Goal: Task Accomplishment & Management: Manage account settings

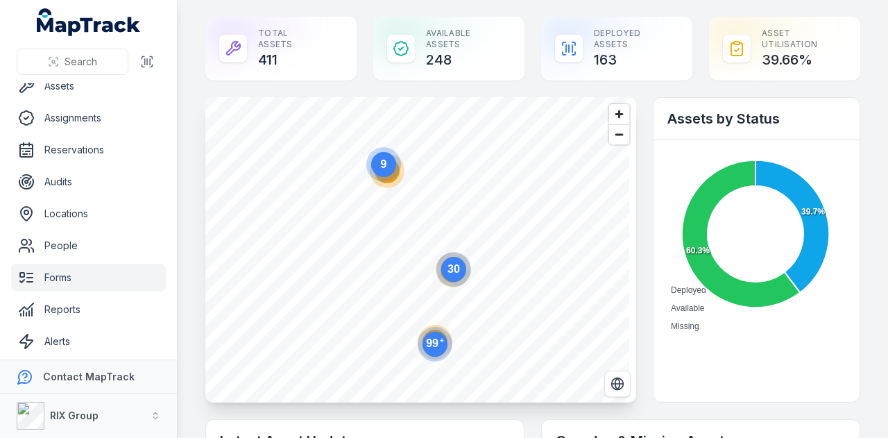
scroll to position [78, 0]
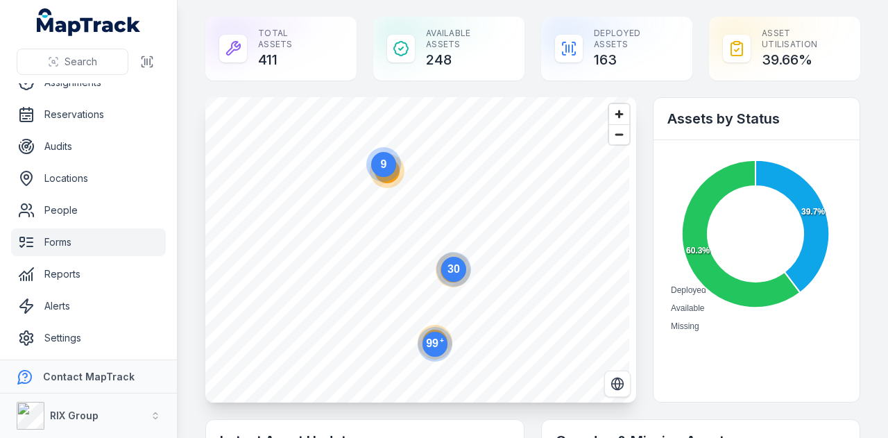
click at [101, 233] on link "Forms" at bounding box center [88, 242] width 155 height 28
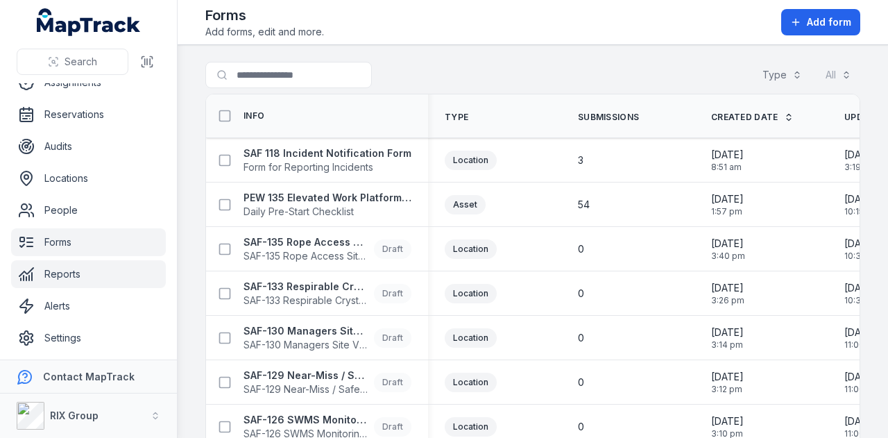
click at [96, 268] on link "Reports" at bounding box center [88, 274] width 155 height 28
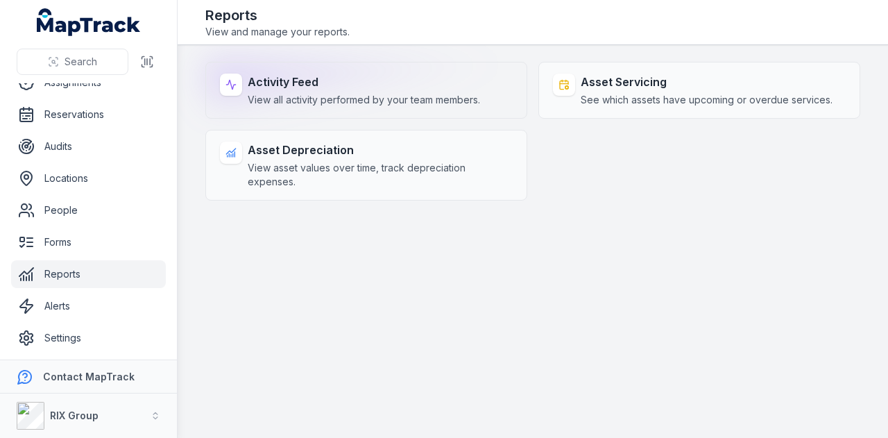
click at [347, 105] on span "View all activity performed by your team members." at bounding box center [364, 100] width 232 height 14
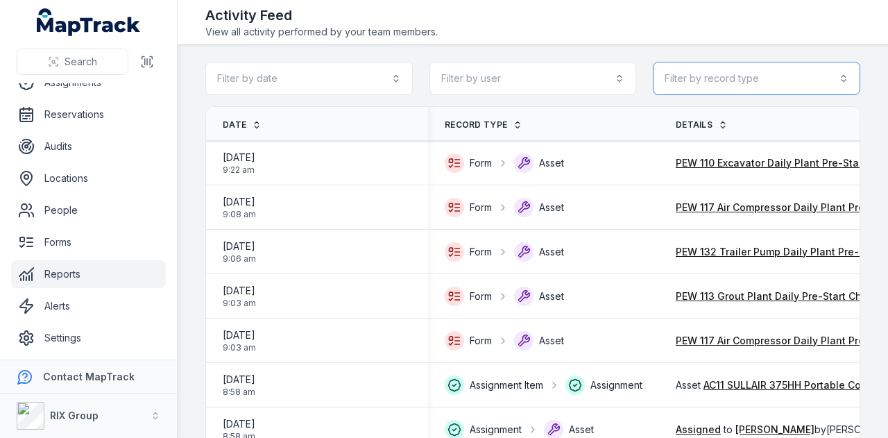
click at [671, 80] on button "Filter by record type" at bounding box center [756, 78] width 207 height 33
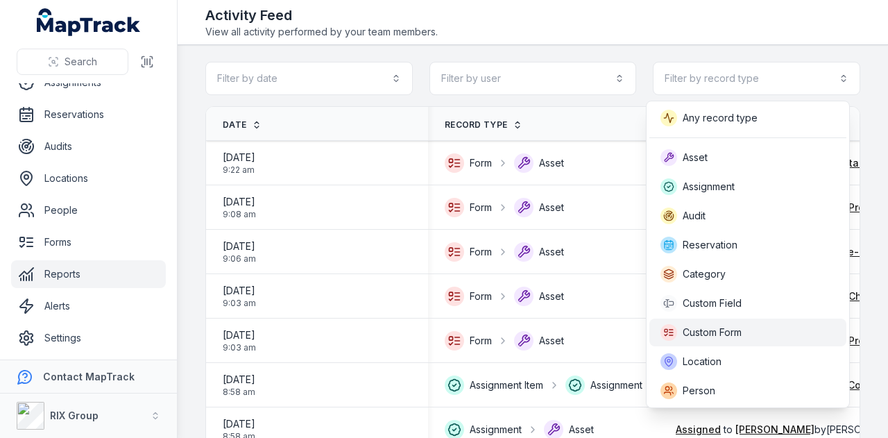
click at [738, 332] on span "Custom Form" at bounding box center [711, 332] width 59 height 14
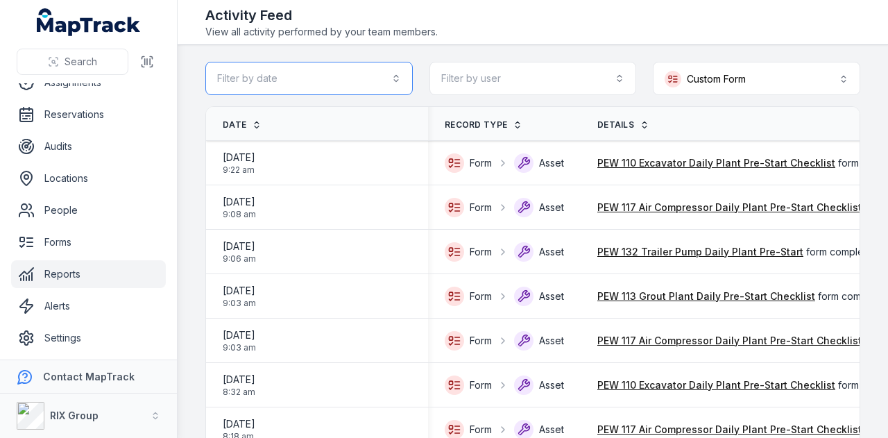
click at [402, 76] on button "Filter by date" at bounding box center [308, 78] width 207 height 33
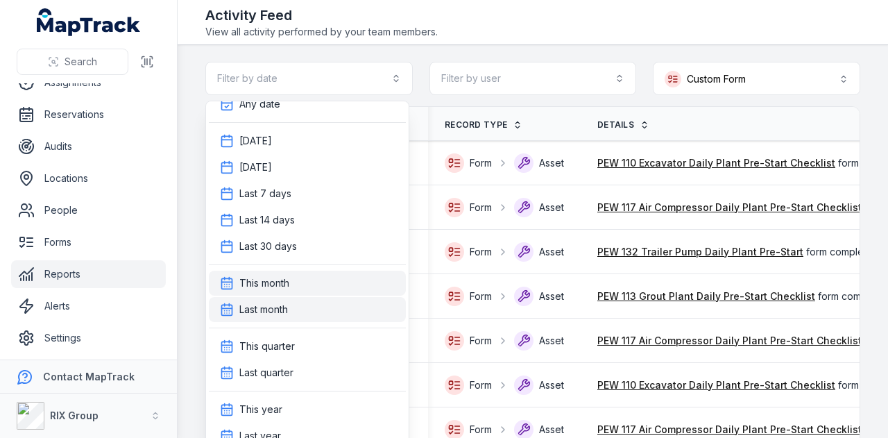
scroll to position [19, 0]
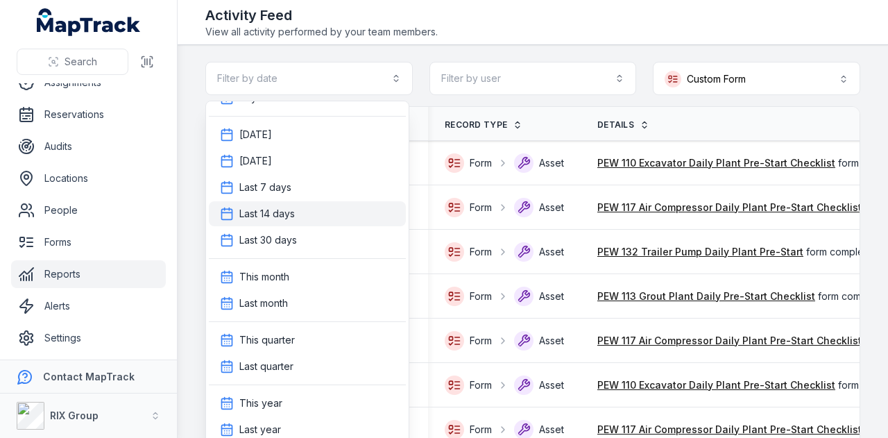
click at [308, 218] on div "Last 14 days" at bounding box center [307, 214] width 175 height 14
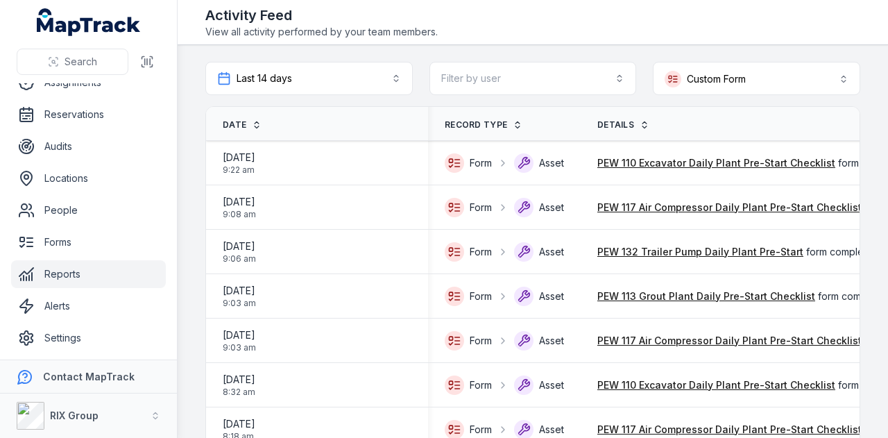
click at [243, 125] on span "Date" at bounding box center [235, 124] width 24 height 11
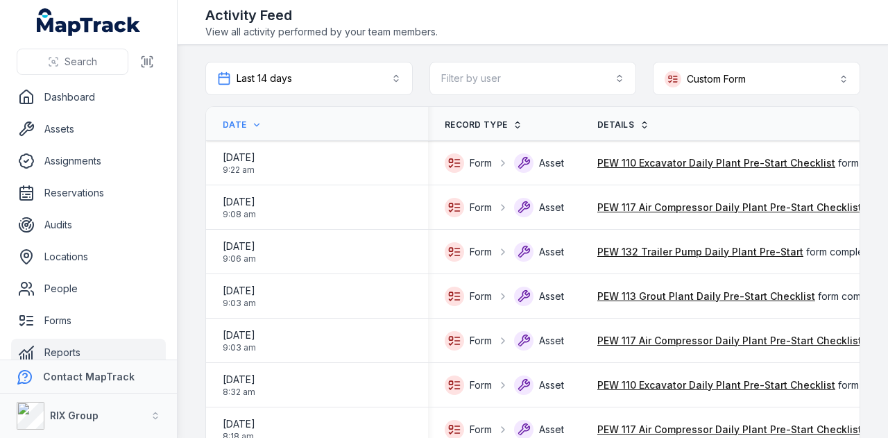
click at [241, 126] on span "Date" at bounding box center [235, 124] width 24 height 11
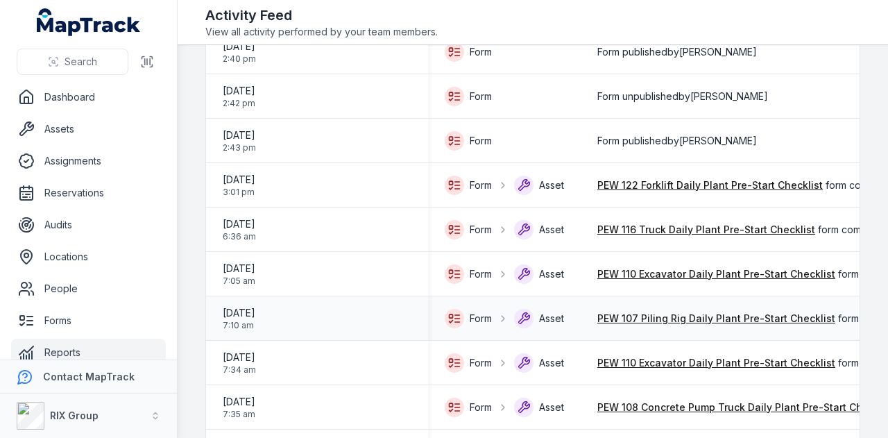
scroll to position [1976, 0]
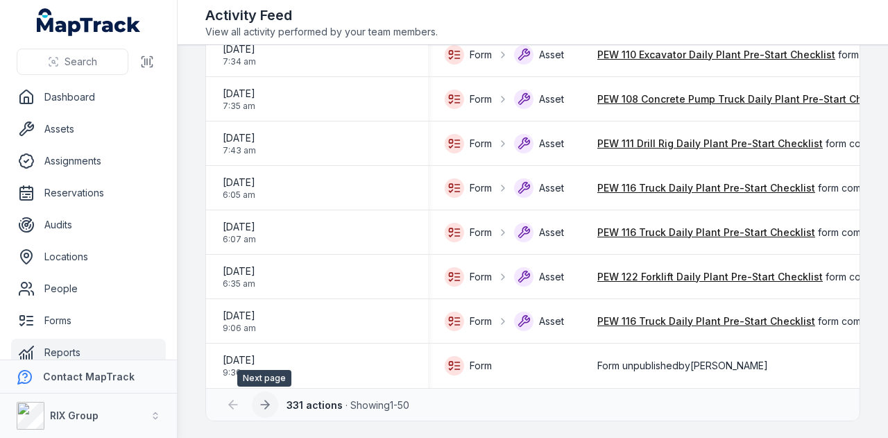
click at [267, 404] on icon at bounding box center [267, 404] width 4 height 8
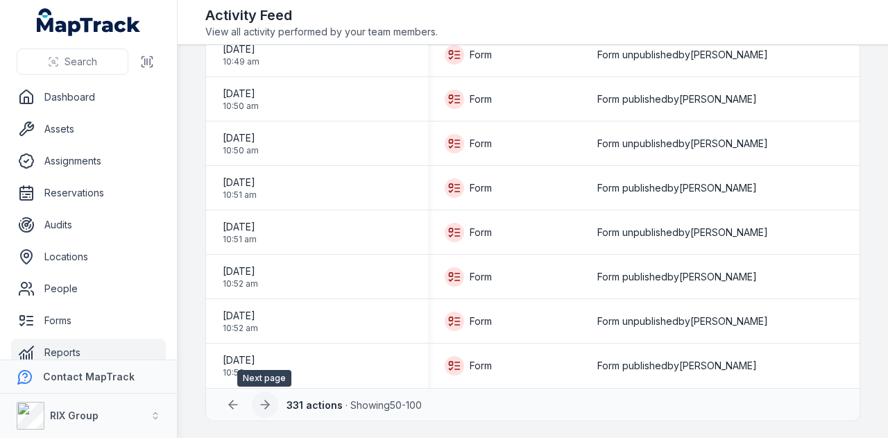
click at [261, 407] on icon at bounding box center [265, 404] width 14 height 14
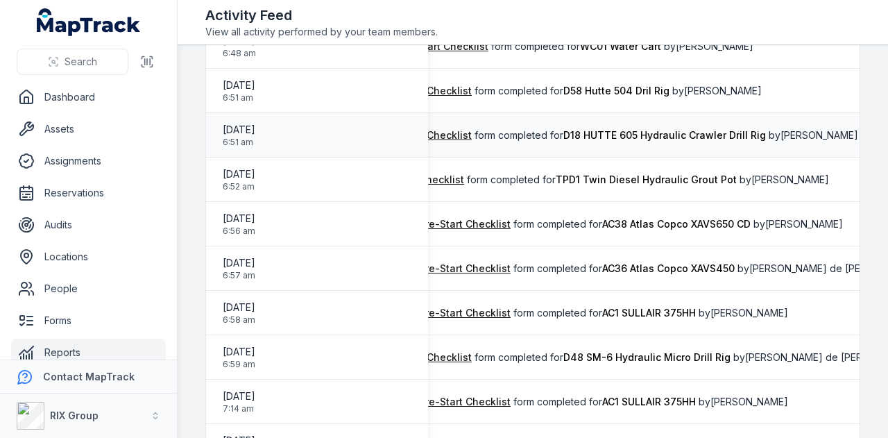
scroll to position [823, 0]
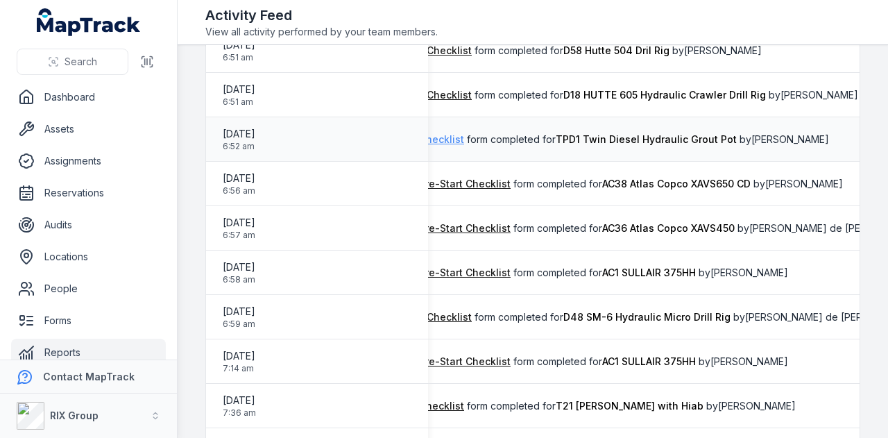
click at [451, 143] on link "PEW 113 Grout Plant Daily Pre-Start Checklist" at bounding box center [355, 139] width 218 height 14
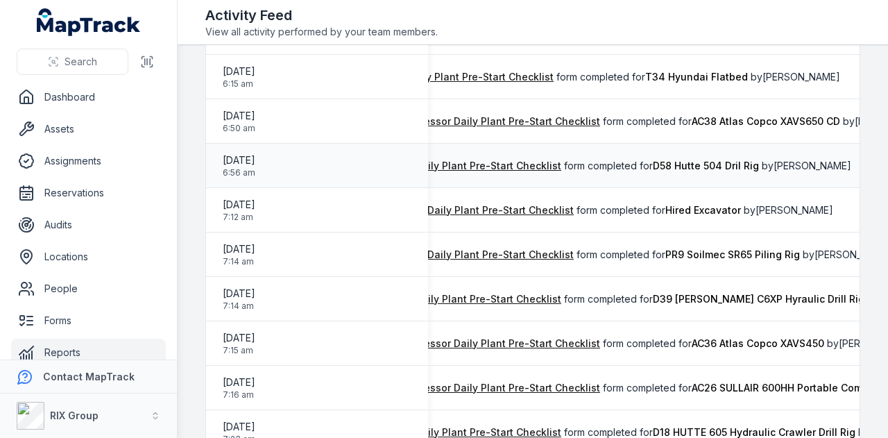
scroll to position [0, 259]
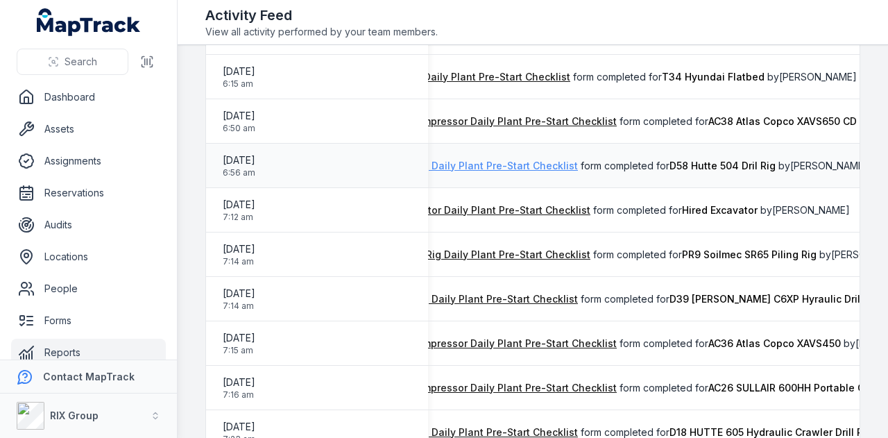
click at [558, 169] on link "PEW 111 Drill Rig Daily Plant Pre-Start Checklist" at bounding box center [464, 166] width 225 height 14
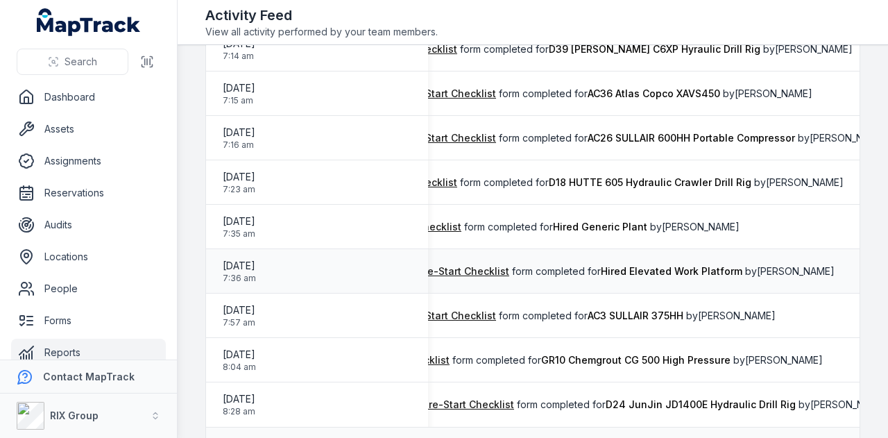
scroll to position [1976, 0]
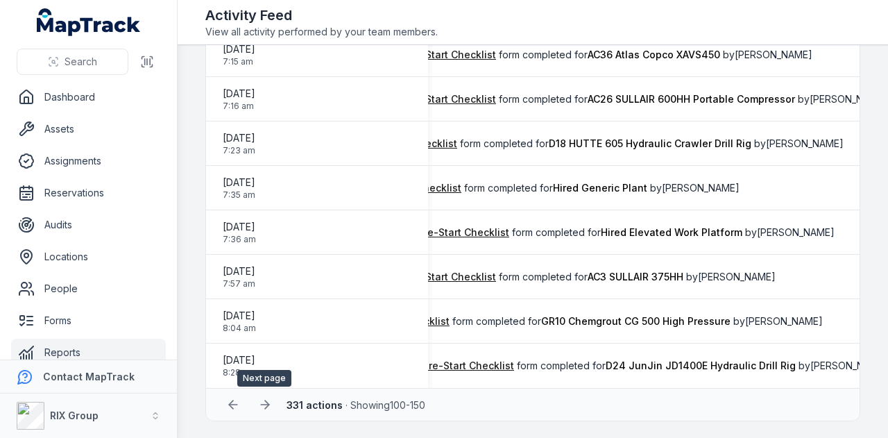
click at [268, 402] on icon at bounding box center [265, 404] width 14 height 14
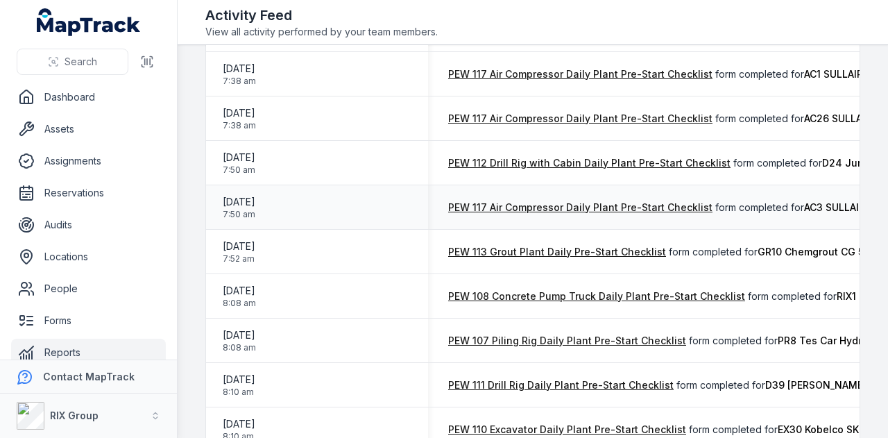
scroll to position [0, 148]
click at [614, 208] on link "PEW 117 Air Compressor Daily Plant Pre-Start Checklist" at bounding box center [581, 207] width 264 height 14
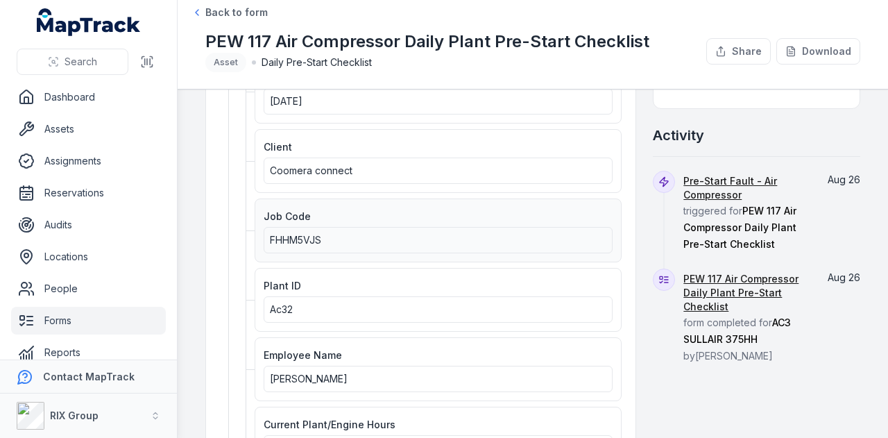
scroll to position [126, 0]
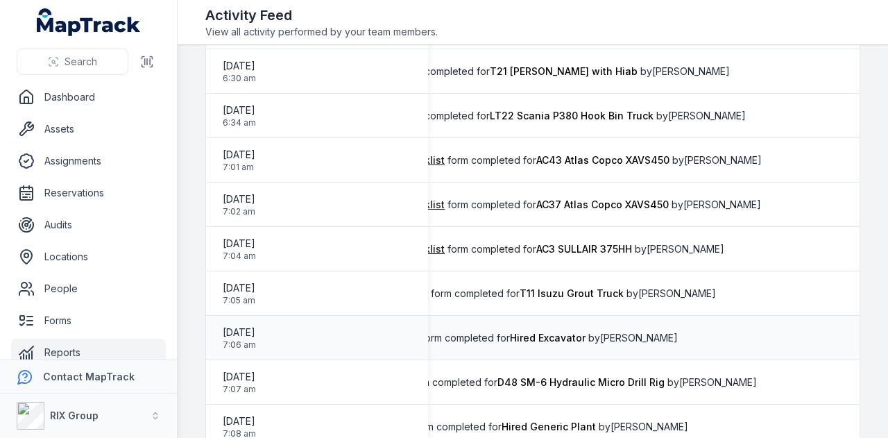
scroll to position [1976, 0]
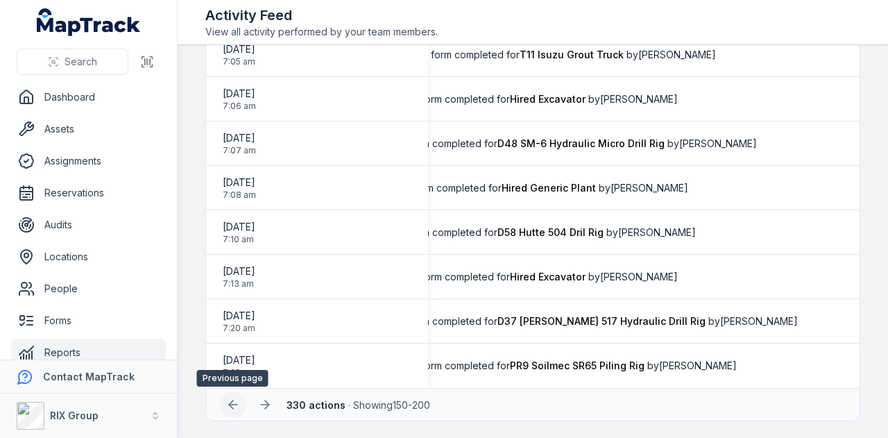
click at [234, 403] on icon at bounding box center [233, 404] width 14 height 14
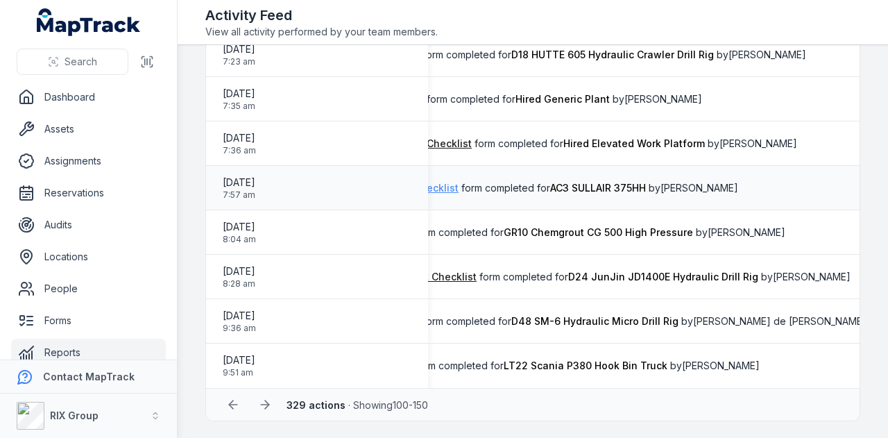
click at [442, 184] on link "PEW 117 Air Compressor Daily Plant Pre-Start Checklist" at bounding box center [326, 188] width 264 height 14
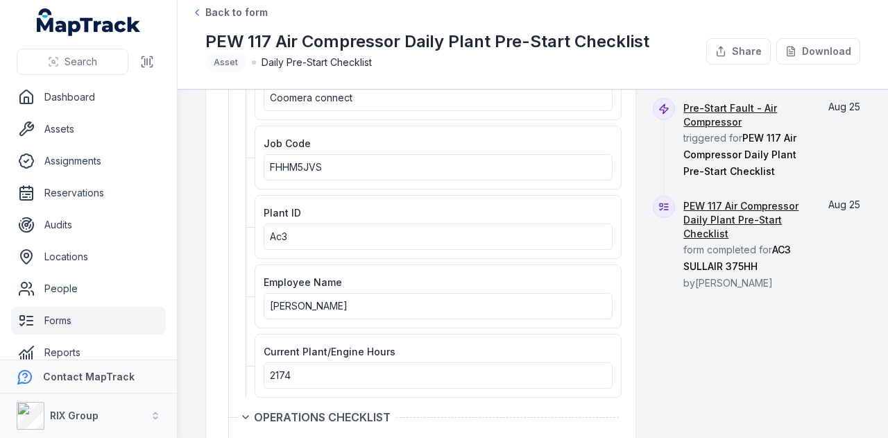
scroll to position [208, 0]
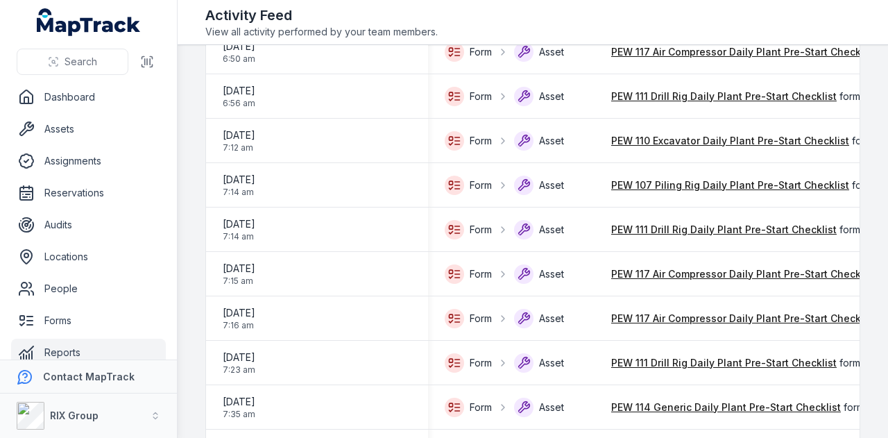
scroll to position [1976, 0]
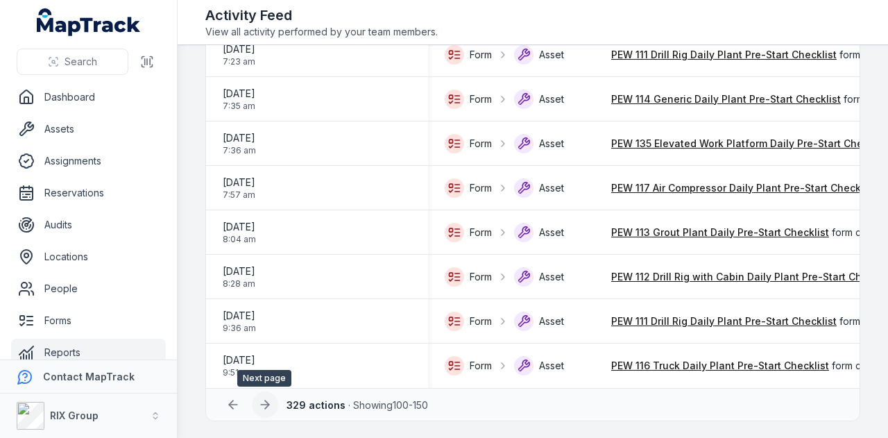
click at [254, 403] on button at bounding box center [265, 404] width 26 height 26
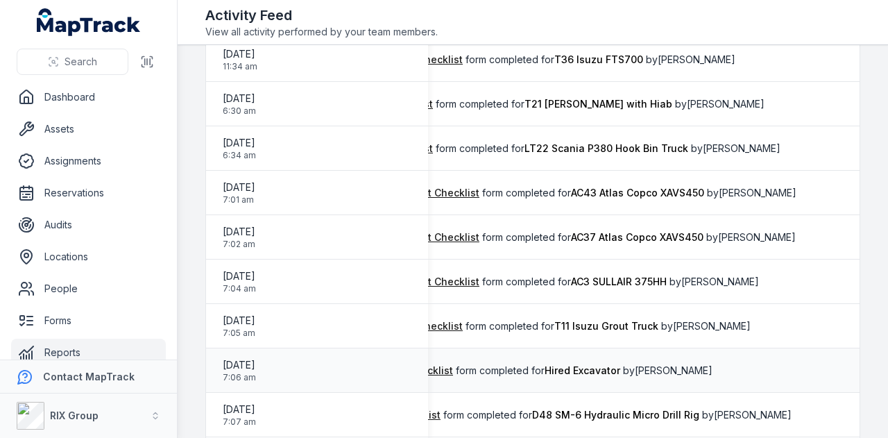
scroll to position [0, 385]
click at [438, 275] on link "PEW 117 Air Compressor Daily Plant Pre-Start Checklist" at bounding box center [344, 282] width 264 height 14
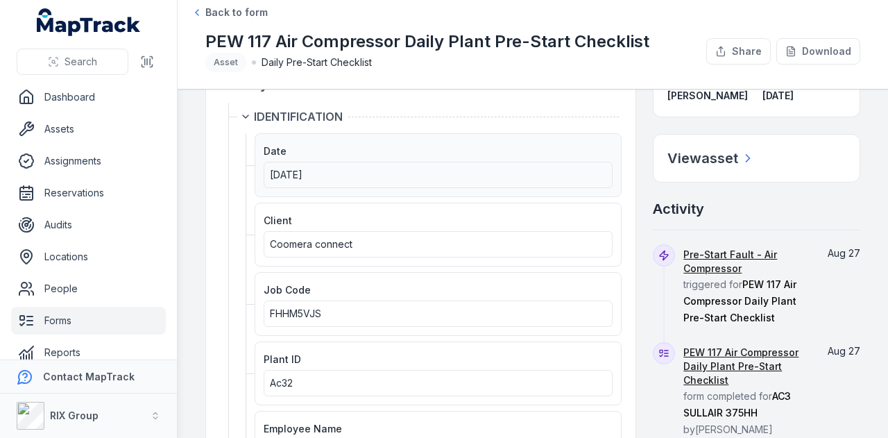
scroll to position [69, 0]
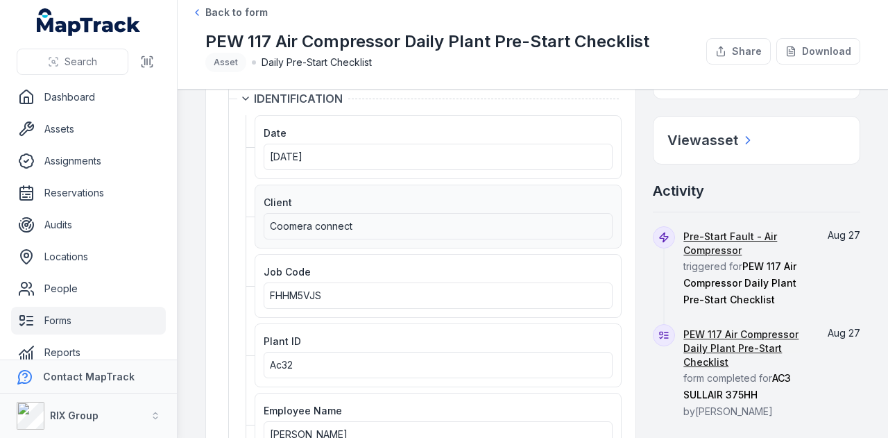
click at [486, 191] on div "Client Coomera connect" at bounding box center [438, 216] width 367 height 64
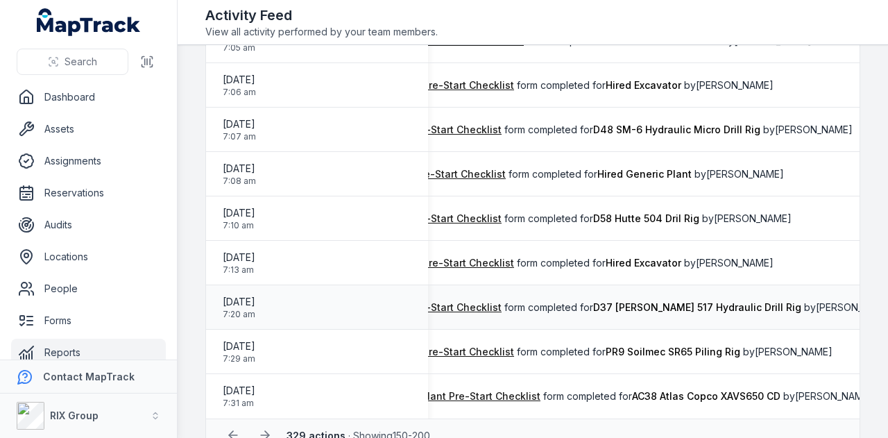
scroll to position [1964, 0]
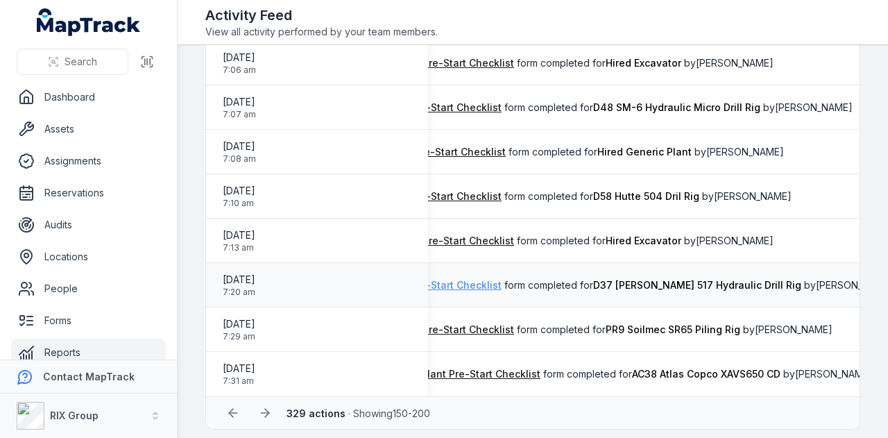
click at [478, 285] on link "PEW 111 Drill Rig Daily Plant Pre-Start Checklist" at bounding box center [388, 285] width 225 height 14
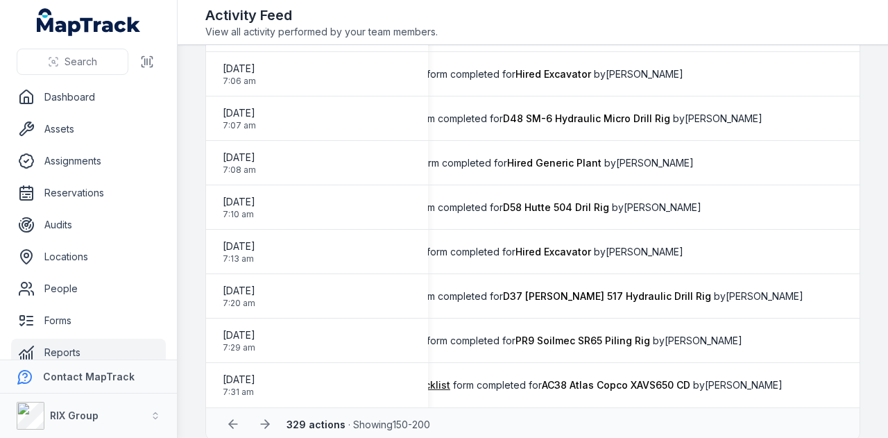
scroll to position [1976, 0]
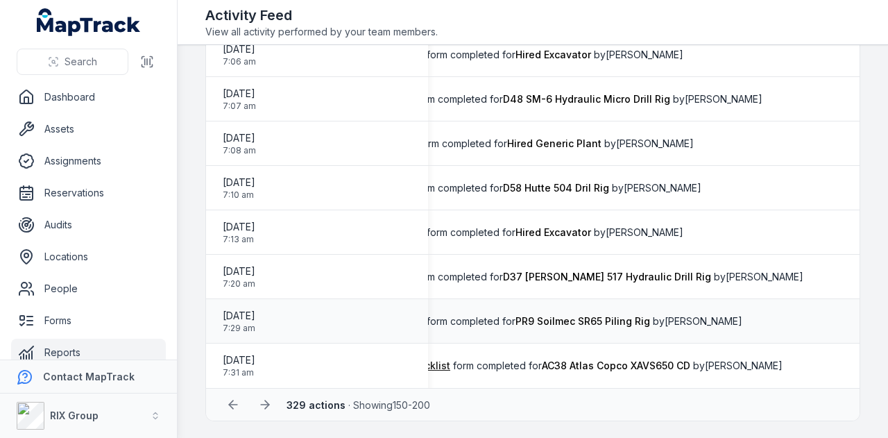
click at [757, 314] on div "PEW 107 Piling Rig Daily Plant Pre-Start Checklist form completed for PR9 Soilm…" at bounding box center [534, 321] width 696 height 14
click at [264, 406] on icon at bounding box center [265, 404] width 14 height 14
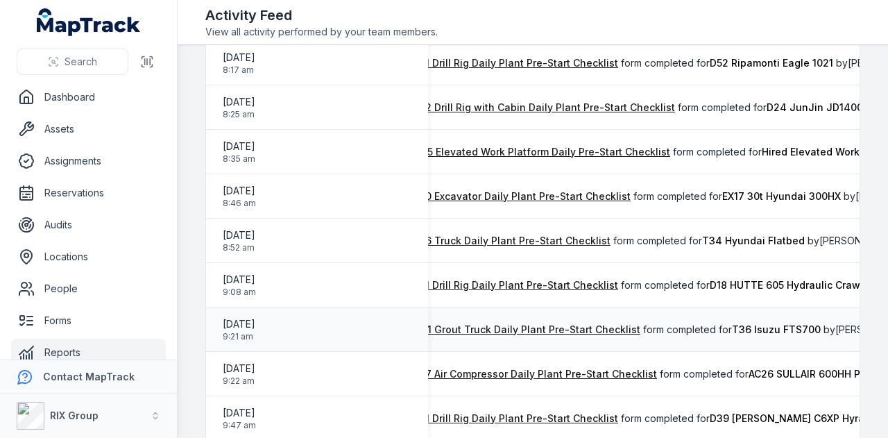
scroll to position [0, 203]
click at [521, 325] on link "PEW 121 Grout Truck Daily Plant Pre-Start Checklist" at bounding box center [518, 329] width 248 height 14
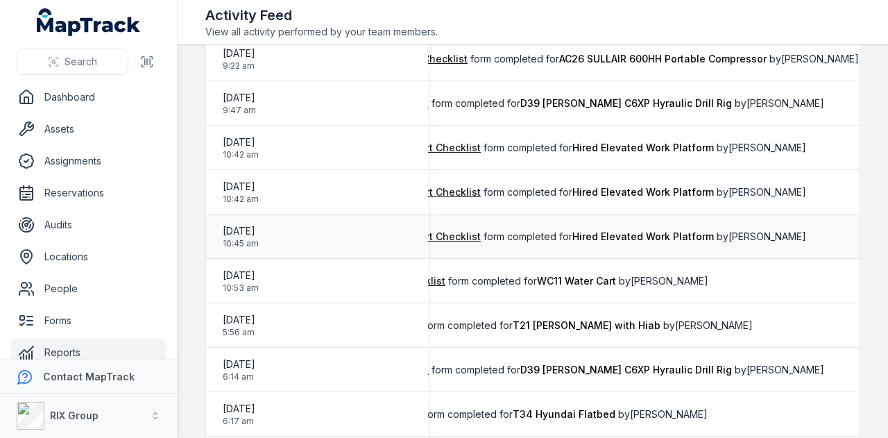
scroll to position [612, 0]
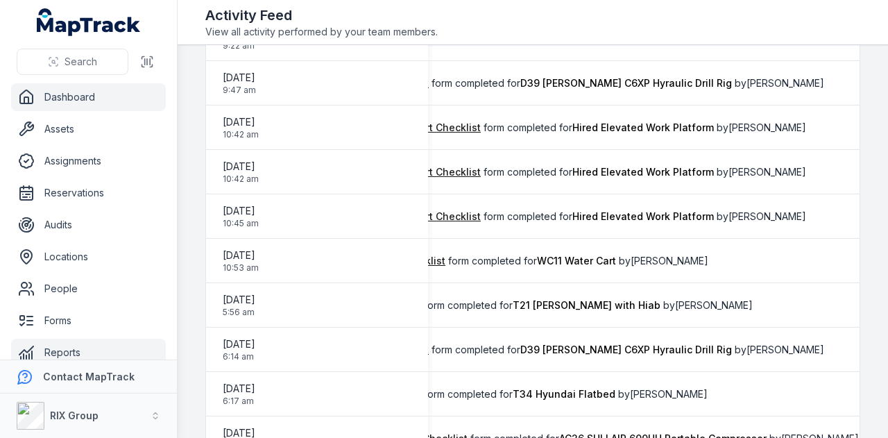
click at [85, 89] on link "Dashboard" at bounding box center [88, 97] width 155 height 28
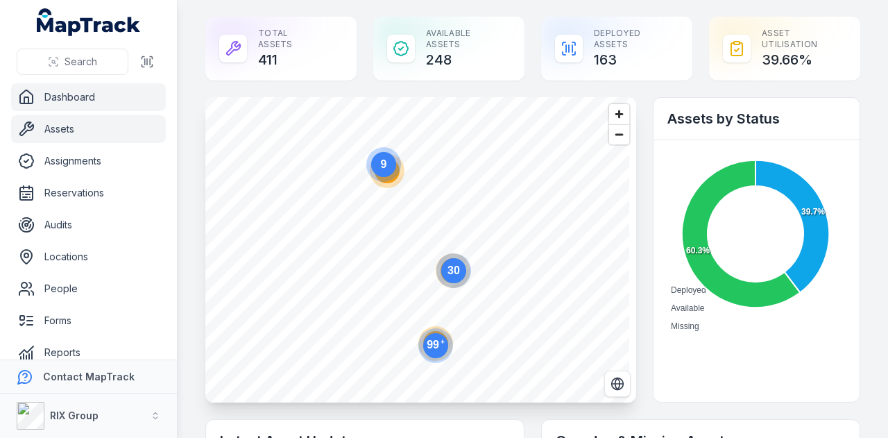
click at [112, 127] on link "Assets" at bounding box center [88, 129] width 155 height 28
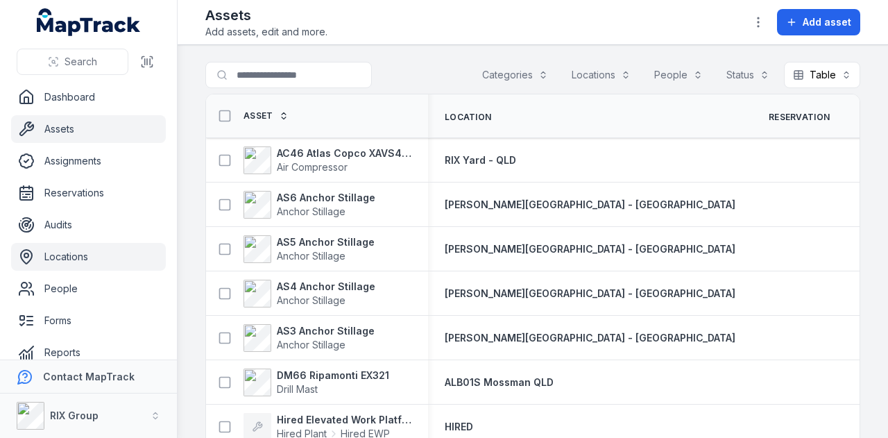
click at [110, 250] on link "Locations" at bounding box center [88, 257] width 155 height 28
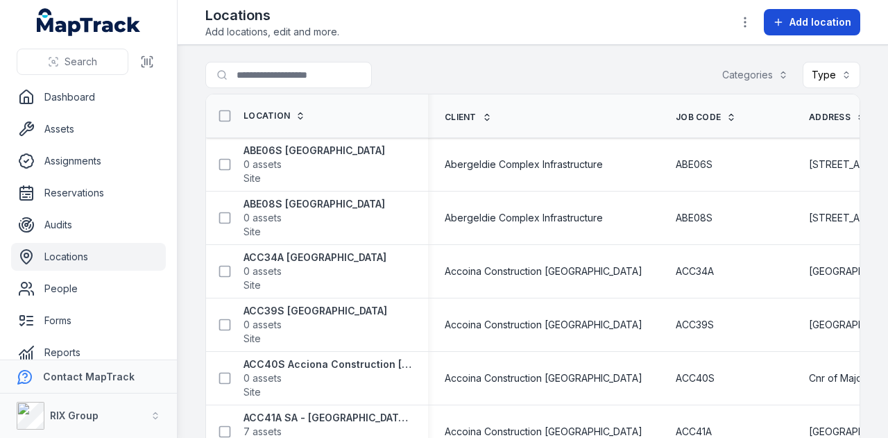
click at [787, 30] on button "Add location" at bounding box center [812, 22] width 96 height 26
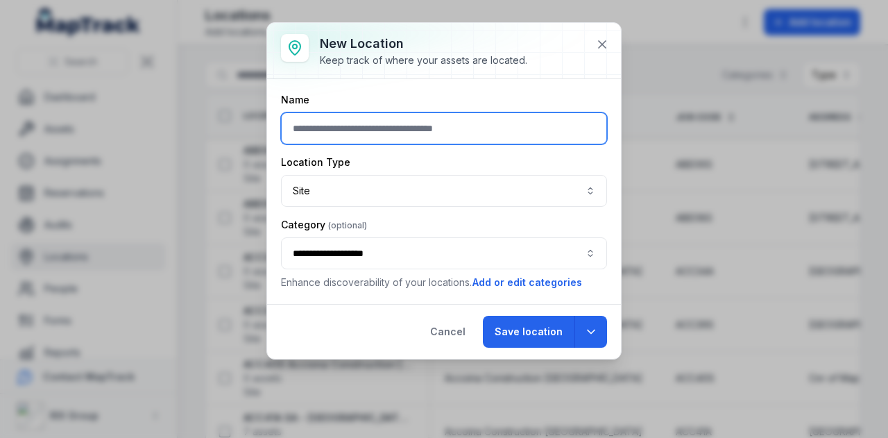
click at [424, 130] on input "text" at bounding box center [444, 128] width 326 height 32
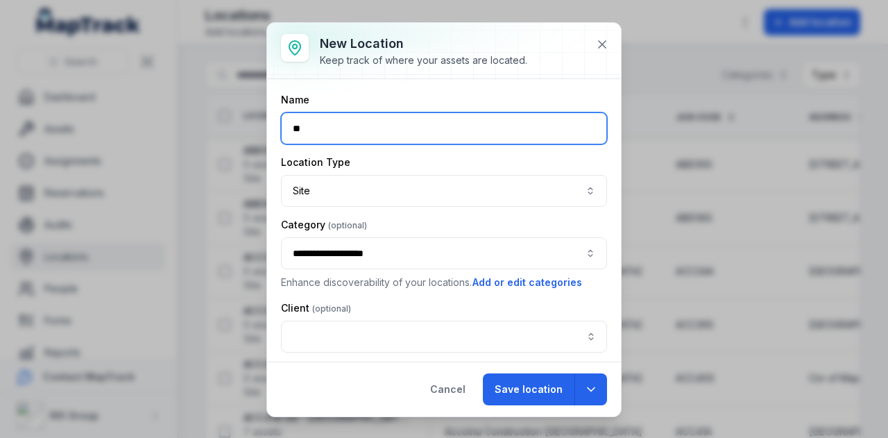
type input "*"
type input "**********"
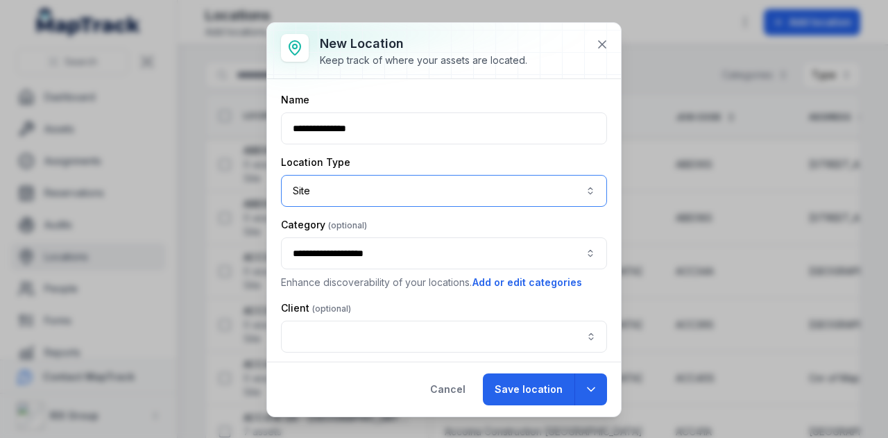
click at [377, 175] on button "Site ****" at bounding box center [444, 191] width 326 height 32
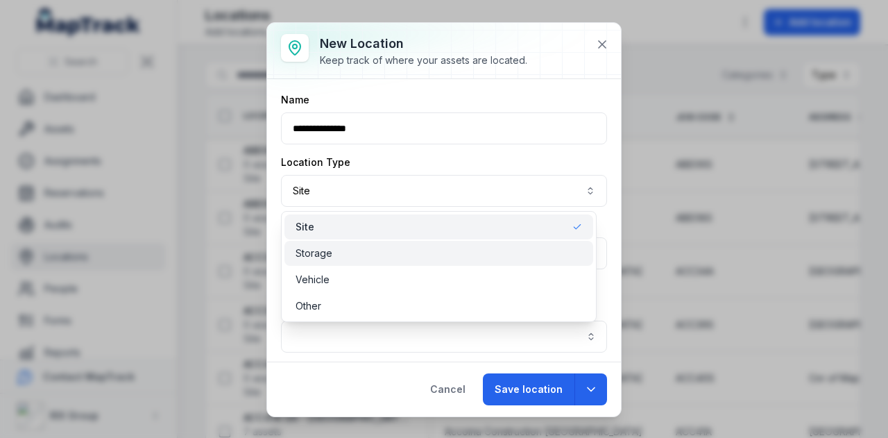
click at [386, 254] on div "Storage" at bounding box center [438, 253] width 286 height 14
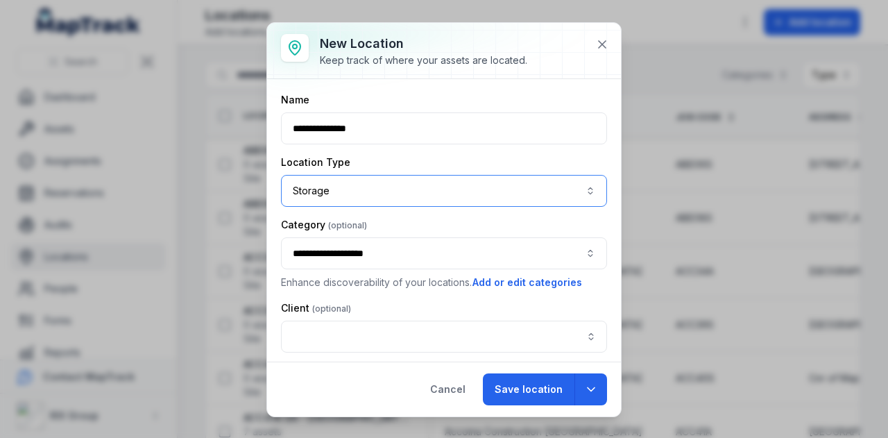
click at [394, 249] on button "**********" at bounding box center [444, 253] width 326 height 32
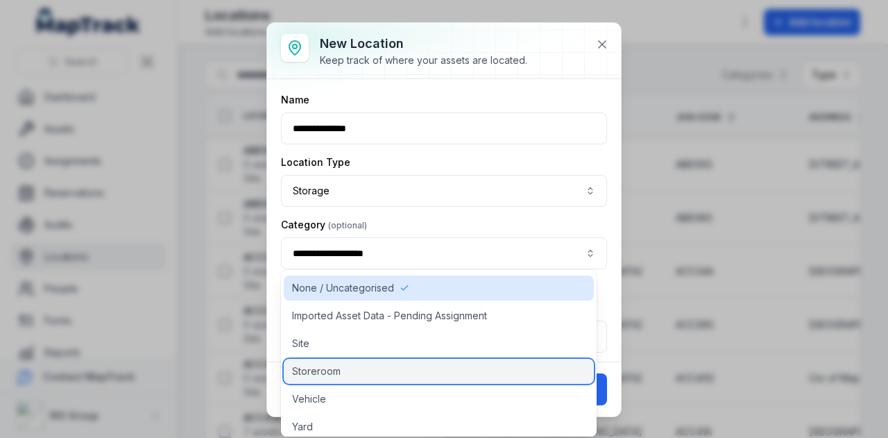
click at [406, 366] on div "Storeroom" at bounding box center [439, 371] width 310 height 25
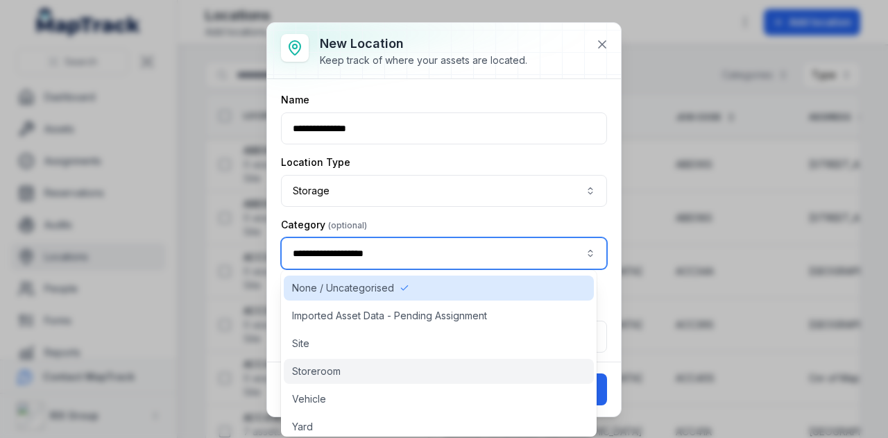
type input "*********"
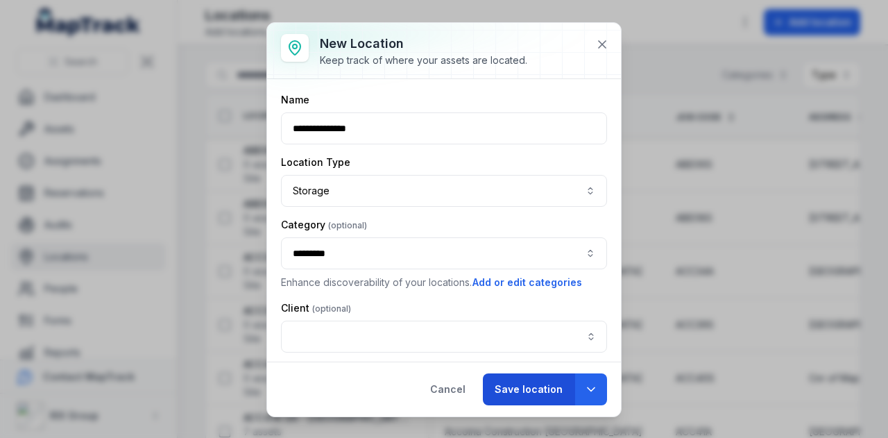
click at [537, 395] on button "Save location" at bounding box center [529, 389] width 92 height 32
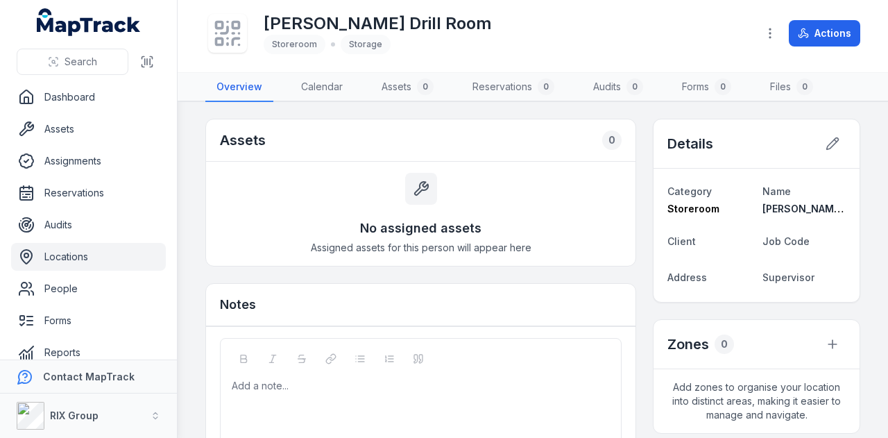
click at [134, 253] on link "Locations" at bounding box center [88, 257] width 155 height 28
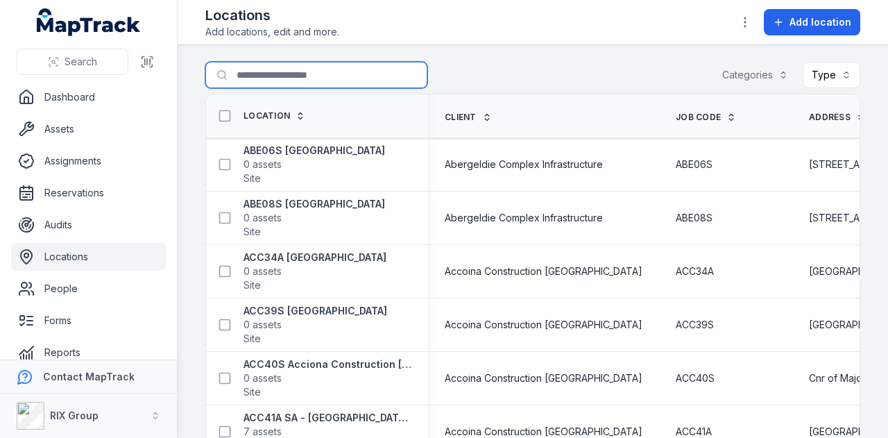
click at [337, 83] on input "Search for locations" at bounding box center [316, 75] width 222 height 26
click at [723, 76] on button "Categories" at bounding box center [755, 75] width 84 height 26
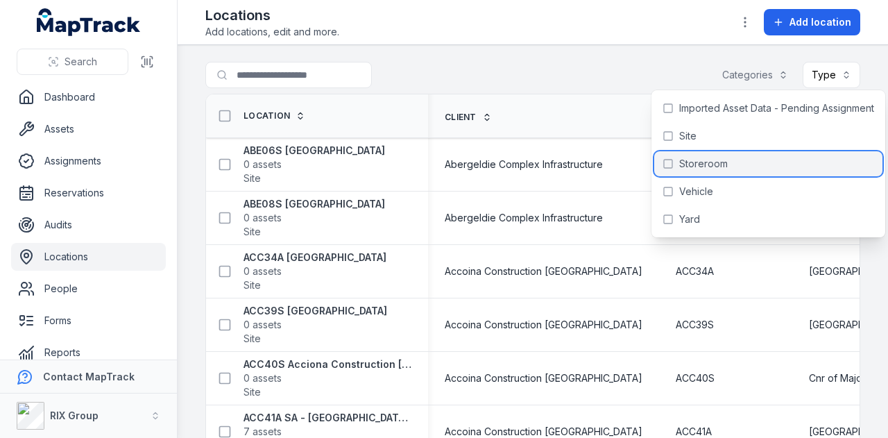
click at [720, 160] on span "Storeroom" at bounding box center [703, 164] width 49 height 14
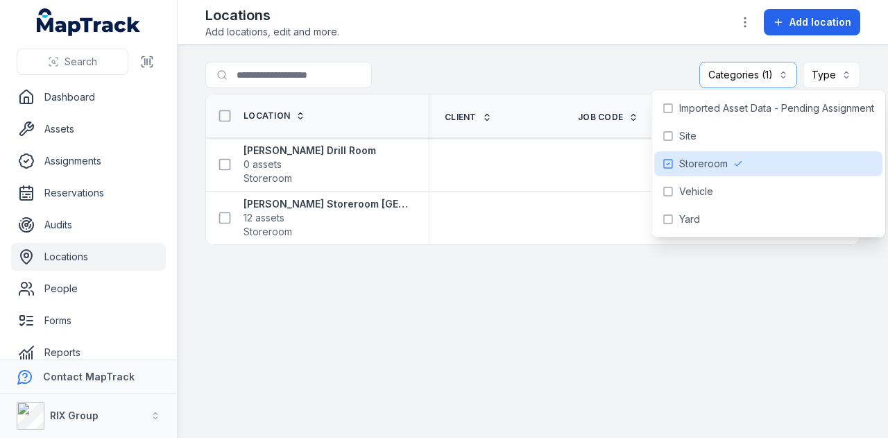
click at [616, 63] on div "**********" at bounding box center [532, 78] width 655 height 32
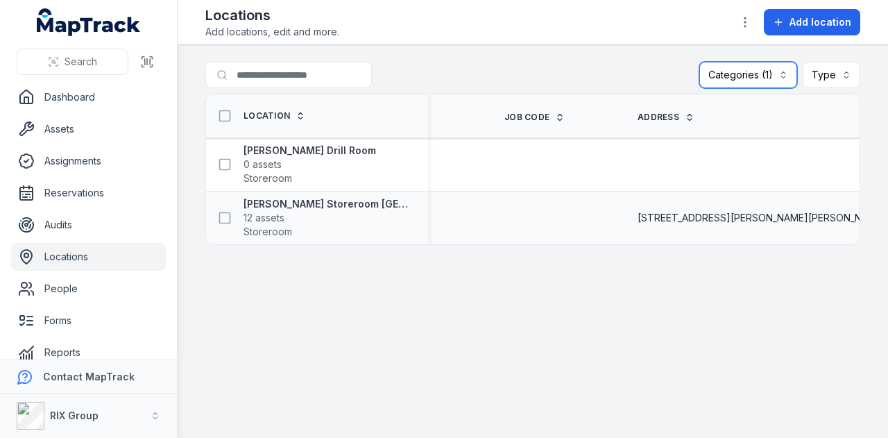
scroll to position [0, 61]
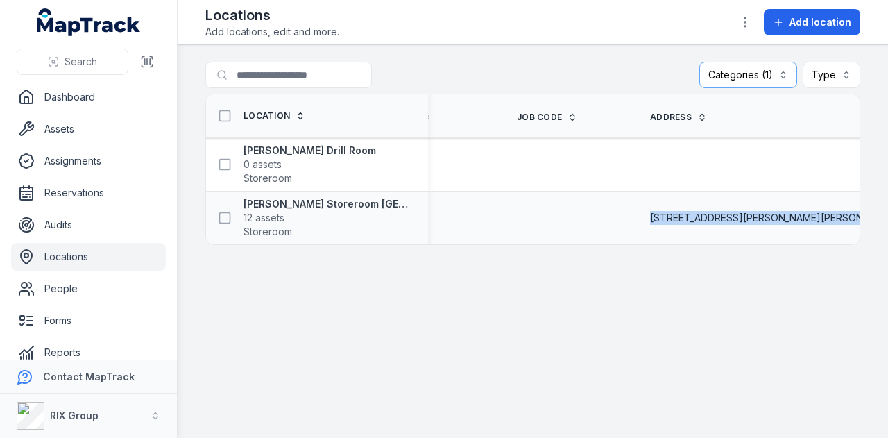
drag, startPoint x: 646, startPoint y: 214, endPoint x: 835, endPoint y: 214, distance: 188.6
click at [840, 214] on div "[STREET_ADDRESS][PERSON_NAME][PERSON_NAME]" at bounding box center [774, 217] width 282 height 25
copy span "[STREET_ADDRESS][PERSON_NAME][PERSON_NAME]"
click at [280, 149] on strong "[PERSON_NAME] Drill Room" at bounding box center [309, 151] width 132 height 14
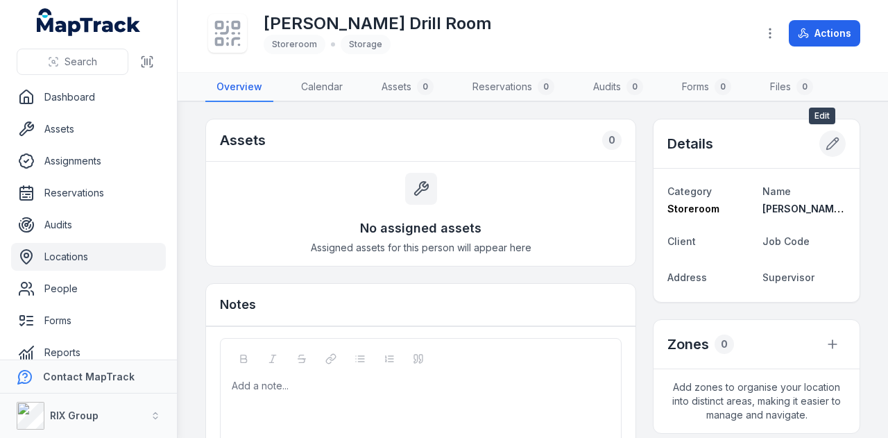
click at [820, 150] on button at bounding box center [832, 143] width 26 height 26
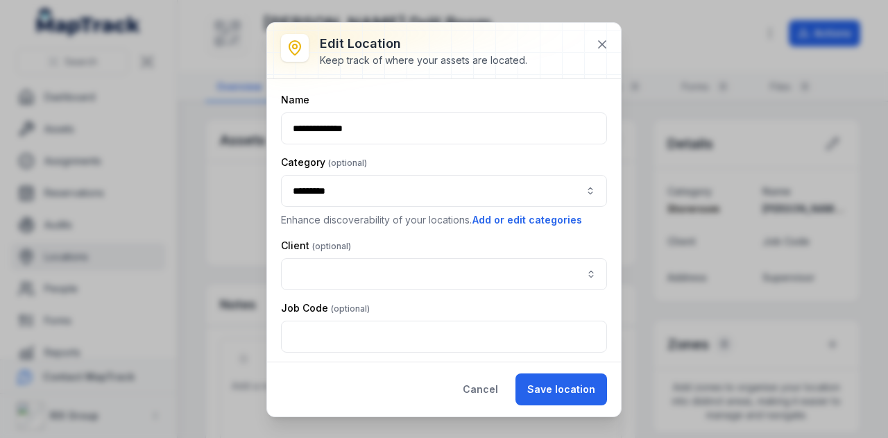
scroll to position [125, 0]
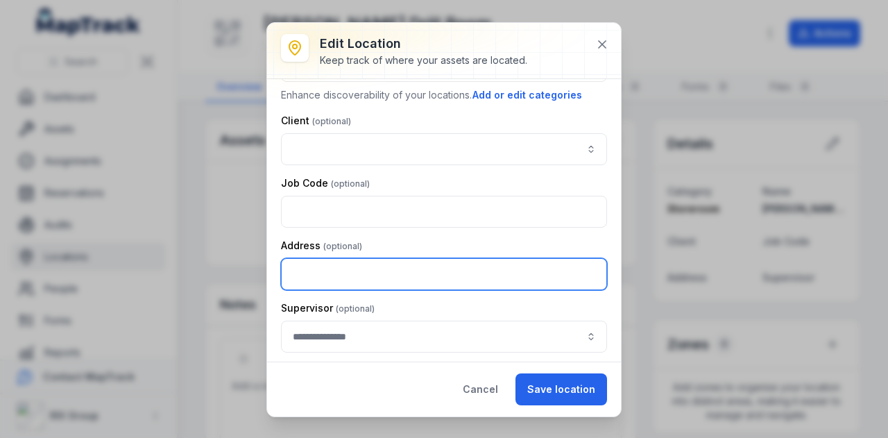
click at [361, 275] on input "text" at bounding box center [444, 274] width 326 height 32
paste input "**********"
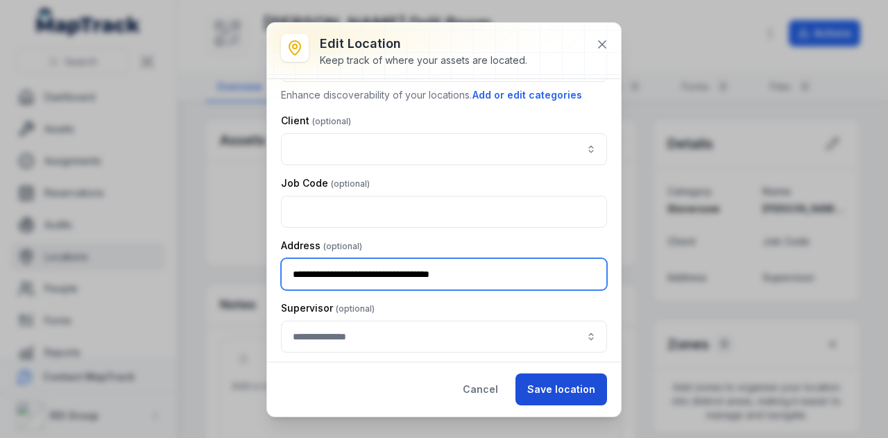
type input "**********"
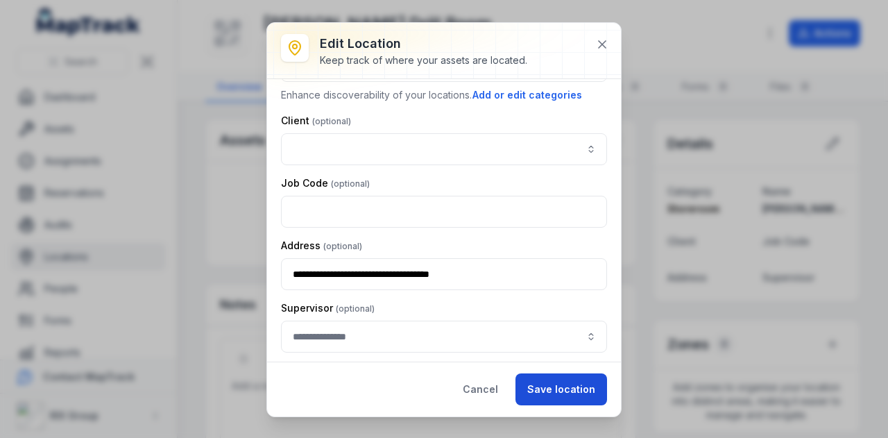
click at [546, 381] on button "Save location" at bounding box center [561, 389] width 92 height 32
